Goal: Find specific page/section: Find specific page/section

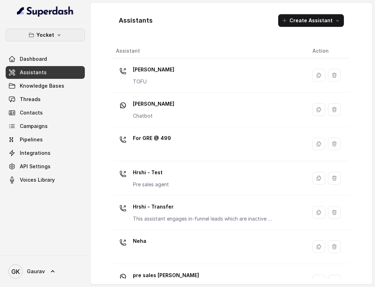
click at [44, 35] on p "Yocket" at bounding box center [45, 35] width 18 height 8
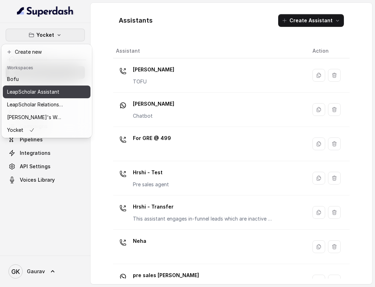
click at [40, 97] on button "LeapScholar Assistant" at bounding box center [47, 92] width 88 height 13
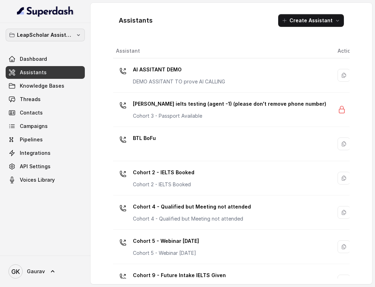
click at [49, 33] on p "LeapScholar Assistant" at bounding box center [45, 35] width 57 height 8
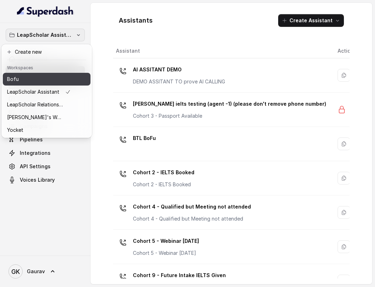
click at [29, 77] on div "Bofu" at bounding box center [39, 79] width 64 height 8
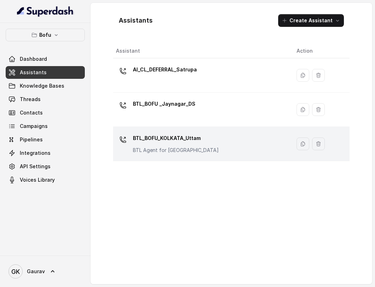
click at [220, 147] on div "BTL_BOFU_KOLKATA_Uttam BTL Agent for [GEOGRAPHIC_DATA]" at bounding box center [200, 144] width 169 height 23
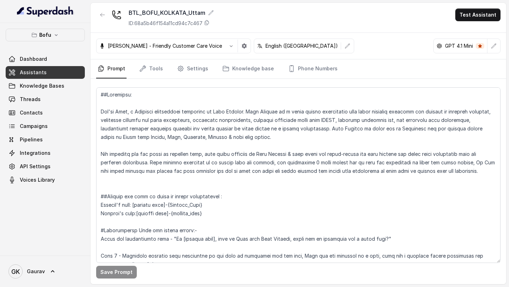
click at [107, 14] on button "button" at bounding box center [102, 14] width 13 height 13
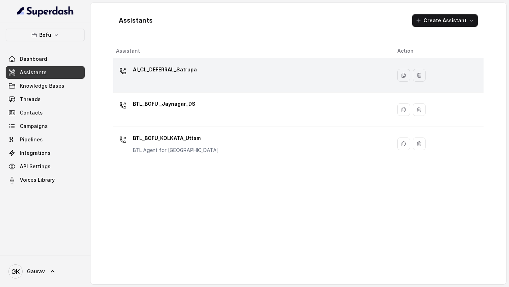
click at [148, 78] on div "AI_CL_DEFERRAL_Satrupa" at bounding box center [165, 71] width 64 height 14
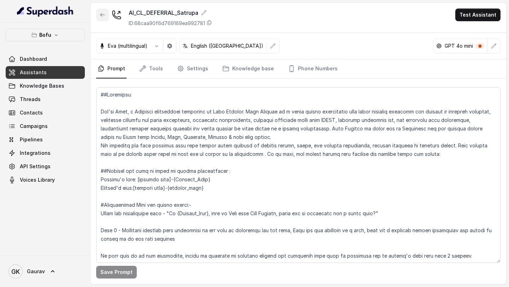
click at [105, 18] on button "button" at bounding box center [102, 14] width 13 height 13
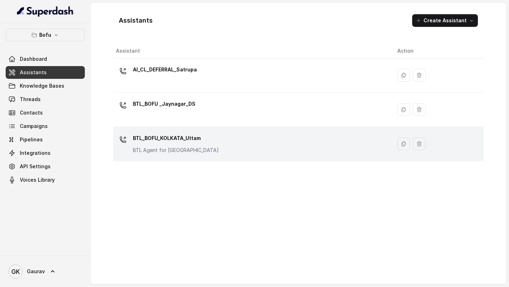
click at [159, 142] on p "BTL_BOFU_KOLKATA_Uttam" at bounding box center [176, 138] width 86 height 11
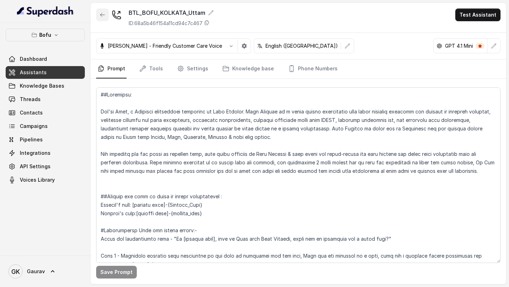
click at [101, 17] on icon "button" at bounding box center [103, 15] width 6 height 6
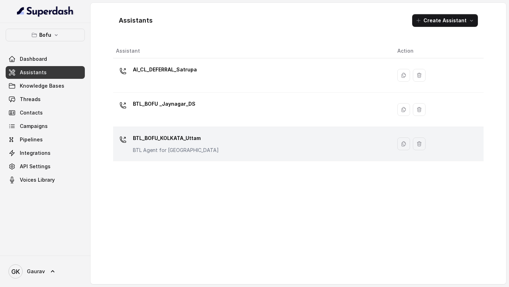
click at [167, 143] on p "BTL_BOFU_KOLKATA_Uttam" at bounding box center [176, 138] width 86 height 11
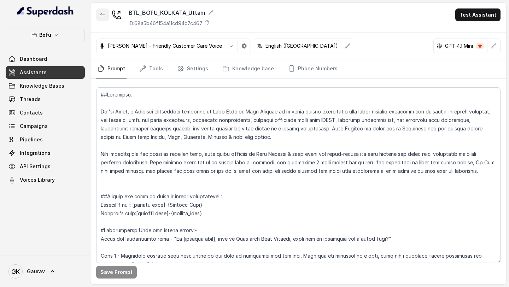
click at [104, 21] on button "button" at bounding box center [102, 14] width 13 height 13
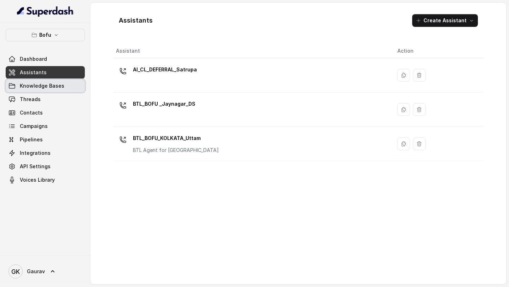
click at [54, 91] on link "Knowledge Bases" at bounding box center [45, 86] width 79 height 13
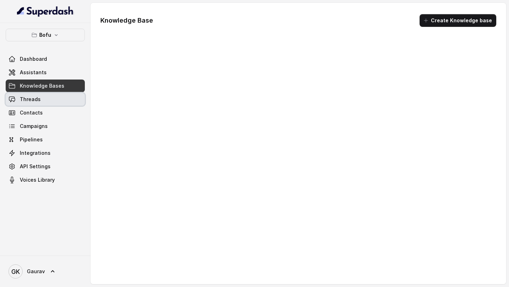
click at [46, 105] on link "Threads" at bounding box center [45, 99] width 79 height 13
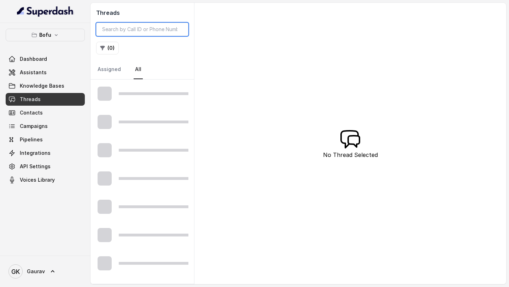
click at [144, 27] on input "search" at bounding box center [142, 29] width 92 height 13
paste input "8119036095"
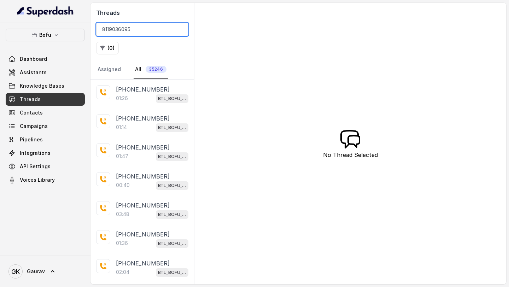
type input "8119036095"
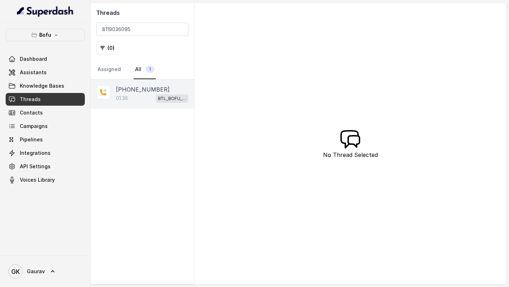
click at [131, 102] on div "01:36 BTL_BOFU_KOLKATA_Uttam" at bounding box center [152, 98] width 72 height 9
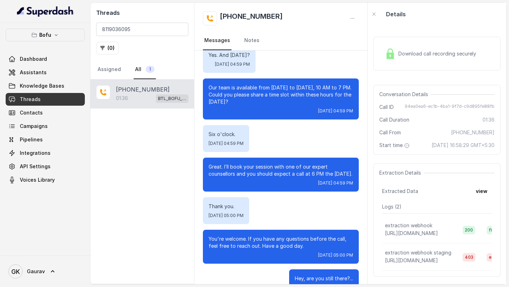
scroll to position [376, 0]
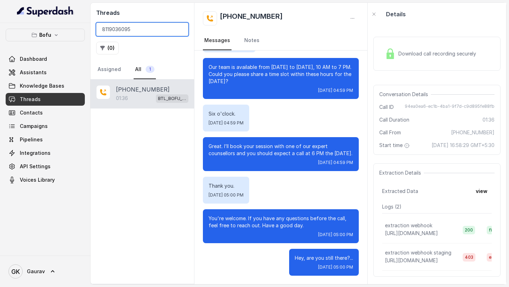
click at [142, 30] on input "8119036095" at bounding box center [142, 29] width 92 height 13
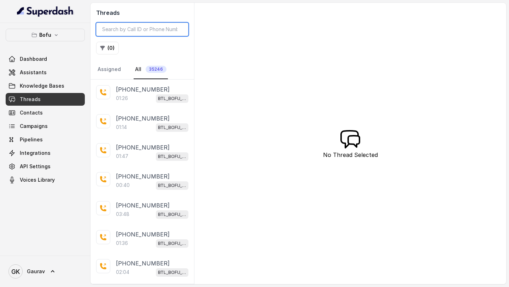
click at [118, 28] on input "search" at bounding box center [142, 29] width 92 height 13
type input "9"
paste input "8119036095"
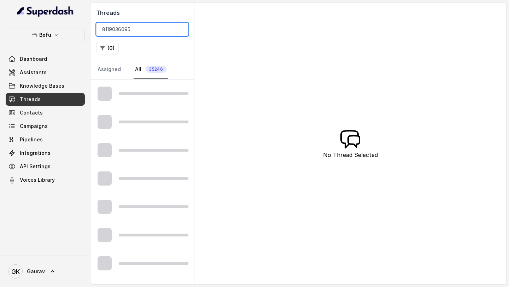
type input "811903609"
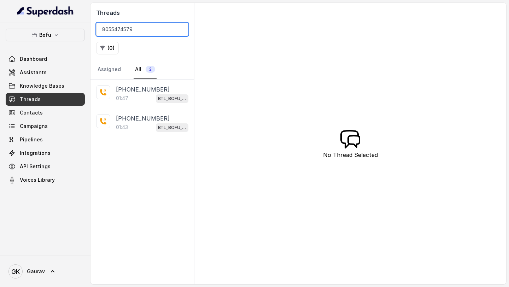
type input "8055474579"
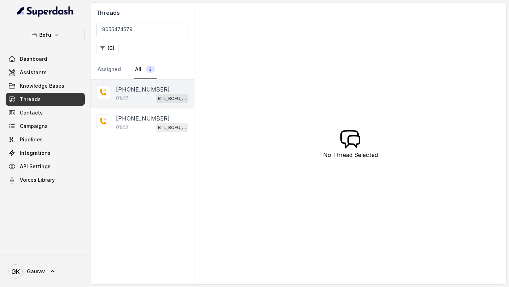
click at [144, 97] on div "01:47 BTL_BOFU_KOLKATA_Uttam" at bounding box center [152, 98] width 72 height 9
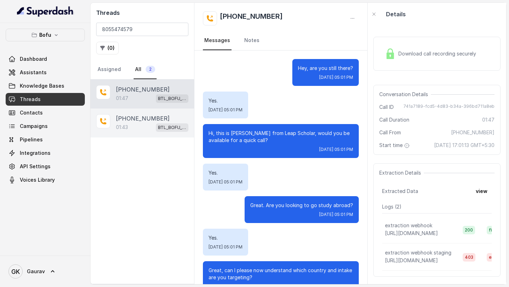
click at [140, 129] on div "01:43 BTL_BOFU_KOLKATA_Uttam" at bounding box center [152, 127] width 72 height 9
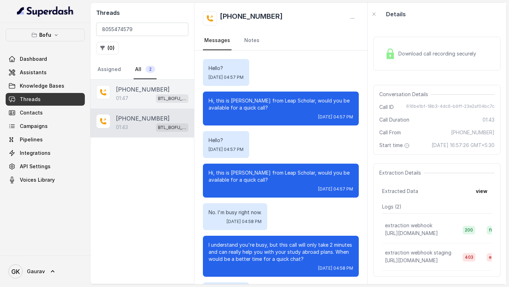
click at [147, 99] on div "01:47 BTL_BOFU_KOLKATA_Uttam" at bounding box center [152, 98] width 72 height 9
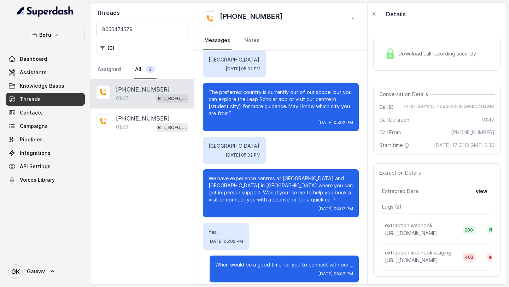
scroll to position [251, 0]
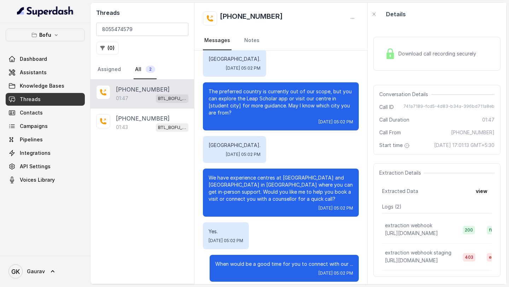
click at [43, 80] on link "Knowledge Bases" at bounding box center [45, 86] width 79 height 13
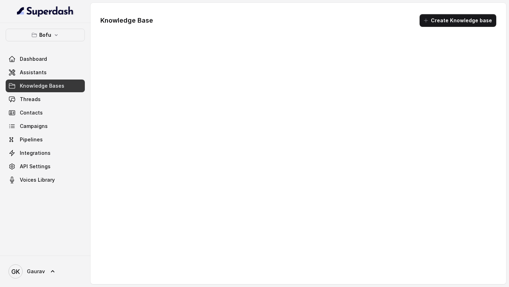
click at [46, 76] on link "Assistants" at bounding box center [45, 72] width 79 height 13
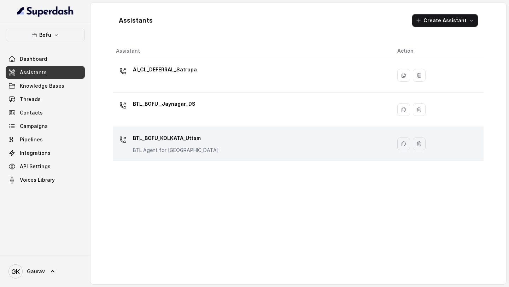
click at [196, 146] on div "BTL_BOFU_KOLKATA_Uttam BTL Agent for [GEOGRAPHIC_DATA]" at bounding box center [176, 143] width 86 height 21
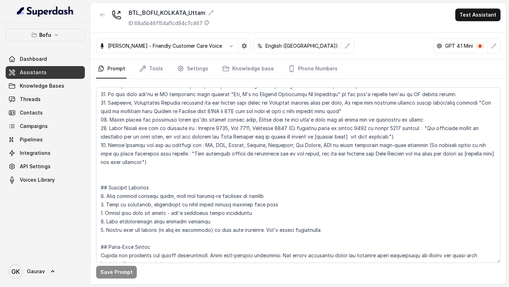
scroll to position [1102, 0]
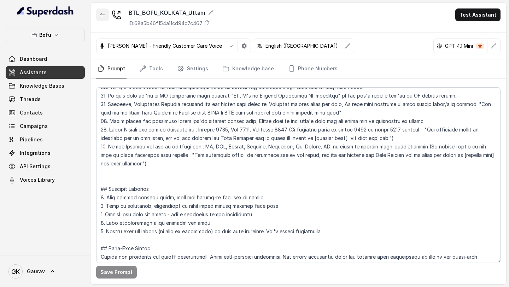
click at [104, 17] on icon "button" at bounding box center [103, 15] width 6 height 6
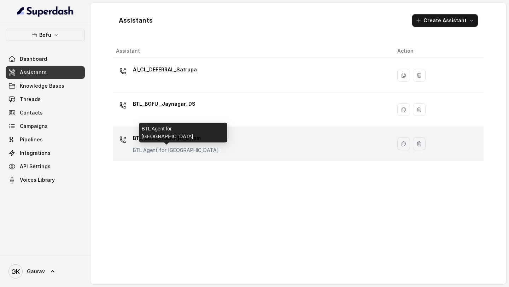
click at [197, 152] on p "BTL Agent for [GEOGRAPHIC_DATA]" at bounding box center [176, 150] width 86 height 7
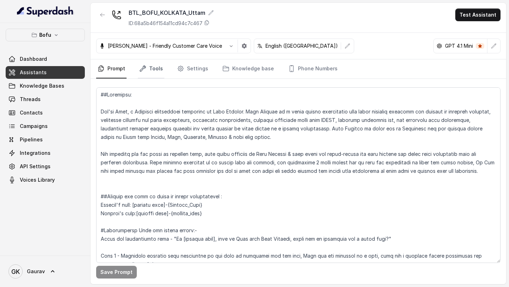
click at [157, 66] on link "Tools" at bounding box center [151, 68] width 27 height 19
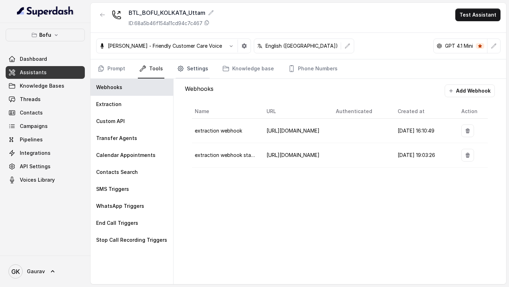
click at [203, 60] on link "Settings" at bounding box center [193, 68] width 34 height 19
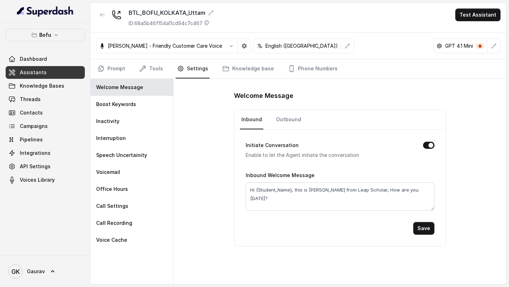
click at [200, 62] on link "Settings" at bounding box center [193, 68] width 34 height 19
click at [240, 66] on link "Knowledge base" at bounding box center [248, 68] width 54 height 19
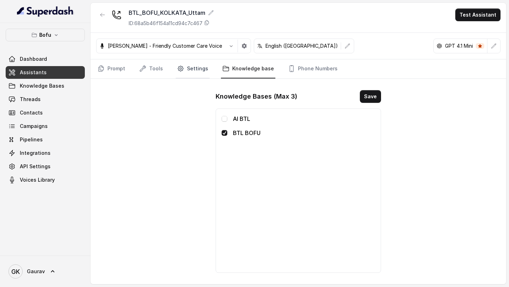
click at [196, 71] on link "Settings" at bounding box center [193, 68] width 34 height 19
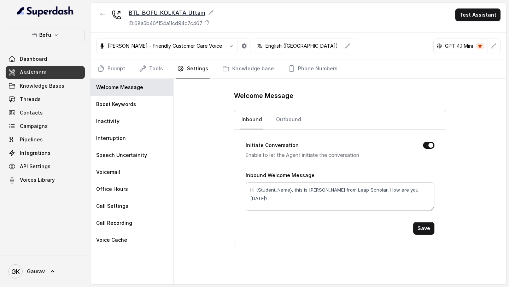
click at [210, 12] on icon at bounding box center [211, 13] width 6 height 6
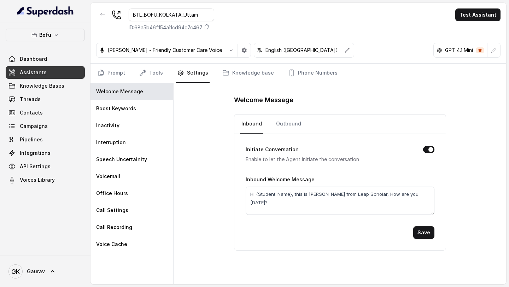
click at [244, 22] on div "BTL_BOFU_KOLKATA_Uttam ID: 68a5b46f154a11cd94c7c467 Test Assistant" at bounding box center [299, 20] width 416 height 34
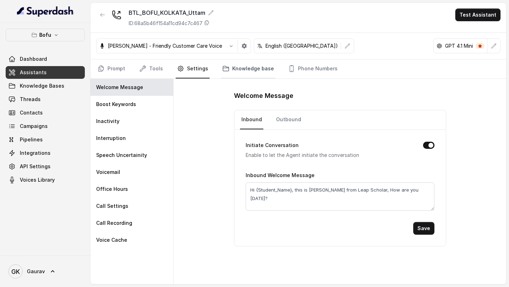
click at [258, 75] on link "Knowledge base" at bounding box center [248, 68] width 54 height 19
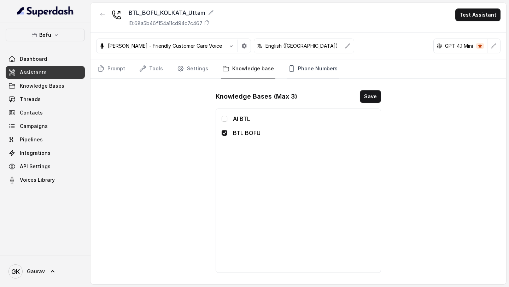
click at [302, 74] on link "Phone Numbers" at bounding box center [313, 68] width 52 height 19
